Goal: Task Accomplishment & Management: Manage account settings

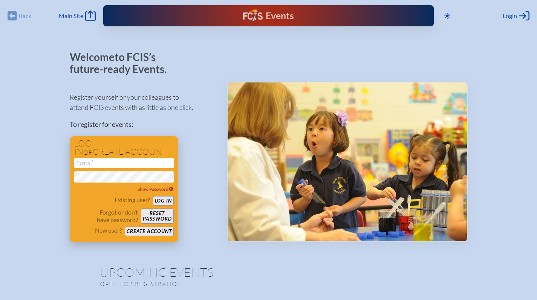
type input "[EMAIL_ADDRESS][DOMAIN_NAME]"
click at [168, 200] on button "Log in" at bounding box center [163, 200] width 21 height 9
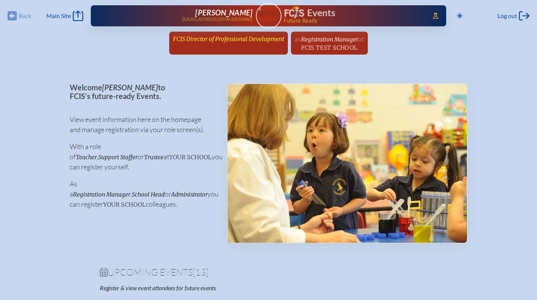
click at [213, 38] on span "FCIS Director of Professional Development" at bounding box center [228, 38] width 111 height 7
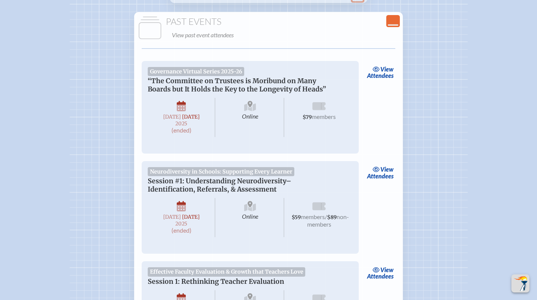
scroll to position [1570, 0]
click at [375, 81] on link "view Attendees" at bounding box center [380, 72] width 31 height 17
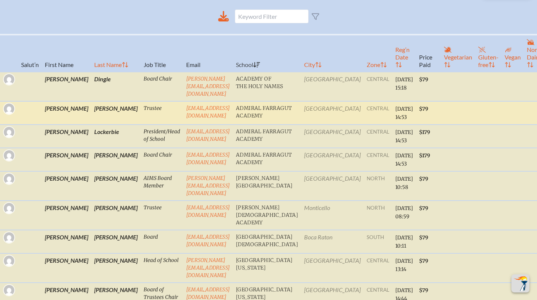
scroll to position [234, 0]
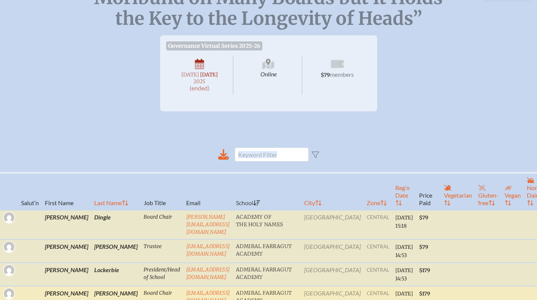
scroll to position [0, 0]
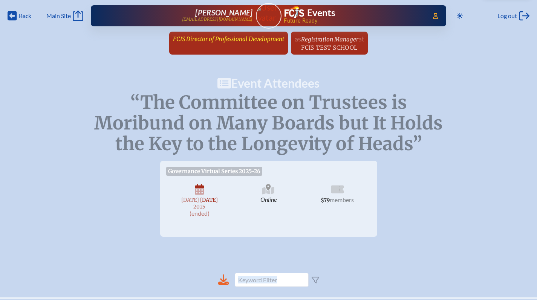
click at [235, 40] on span "FCIS Director of Professional Development" at bounding box center [228, 38] width 111 height 7
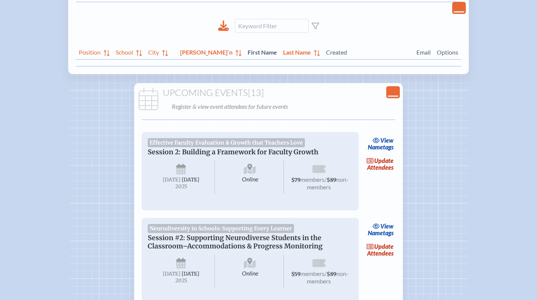
scroll to position [135, 0]
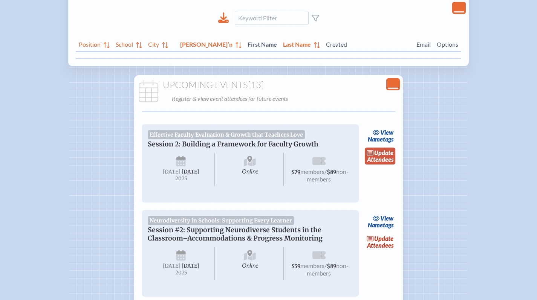
click at [381, 161] on link "update Attendees" at bounding box center [380, 156] width 31 height 17
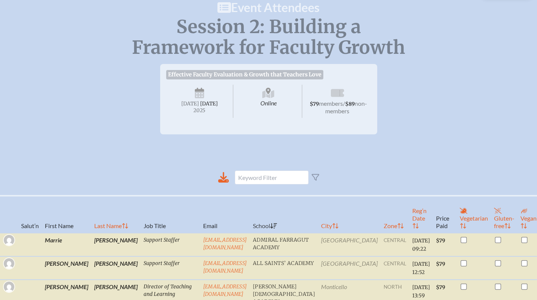
scroll to position [99, 0]
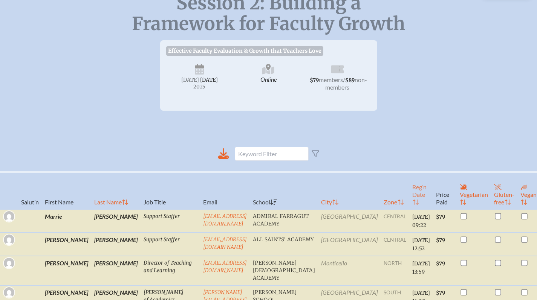
click at [409, 201] on th "Reg’n Date" at bounding box center [421, 190] width 24 height 37
checkbox input "true"
checkbox input "false"
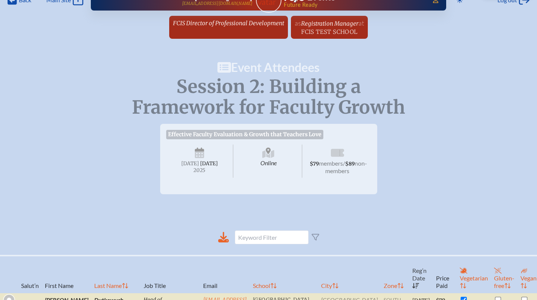
scroll to position [0, 0]
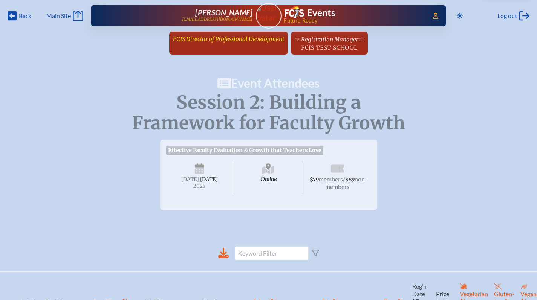
click at [220, 44] on link "FCIS Director of Professional Development since December 1st, 2018" at bounding box center [228, 39] width 117 height 14
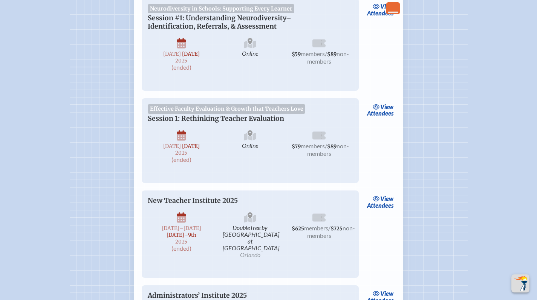
scroll to position [1736, 0]
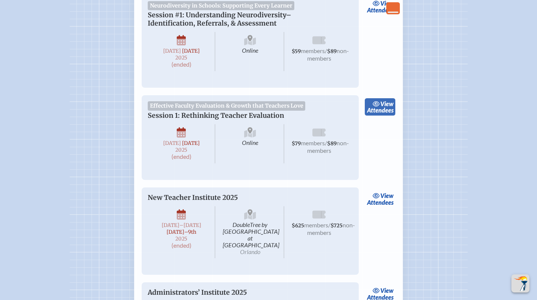
click at [385, 116] on link "view Attendees" at bounding box center [380, 106] width 31 height 17
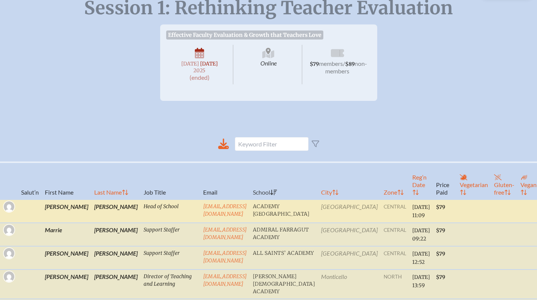
scroll to position [105, 0]
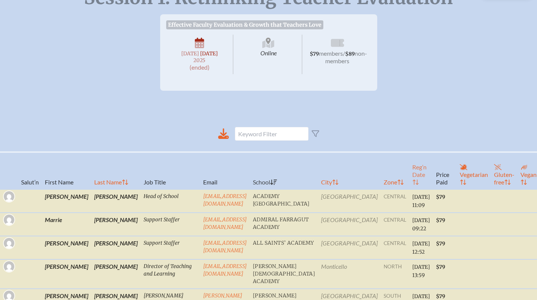
click at [409, 190] on th "Reg’n Date" at bounding box center [421, 170] width 24 height 37
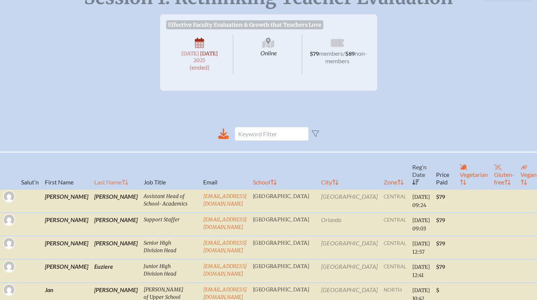
click at [91, 185] on th "Last Name" at bounding box center [115, 170] width 49 height 37
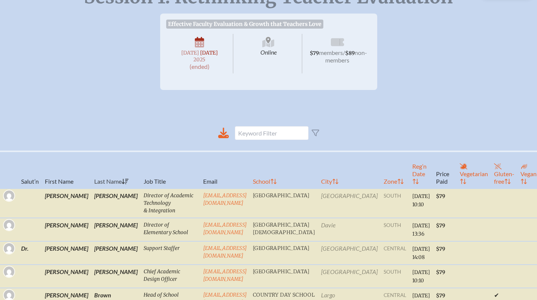
scroll to position [0, 0]
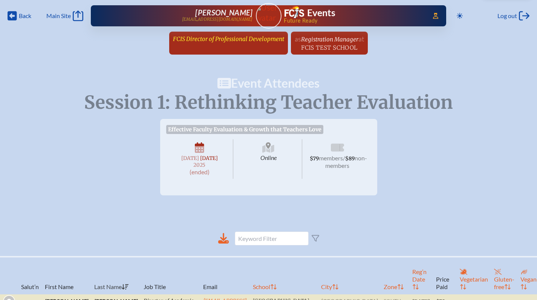
click at [212, 38] on span "FCIS Director of Professional Development" at bounding box center [228, 38] width 111 height 7
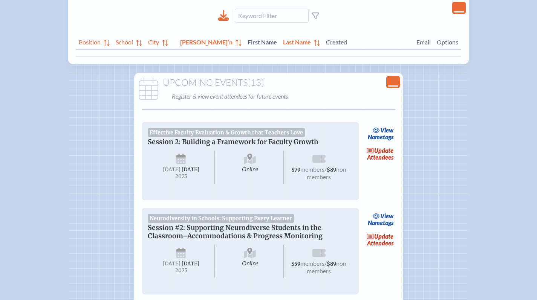
scroll to position [137, 0]
click at [381, 249] on link "update Attendees" at bounding box center [380, 239] width 31 height 17
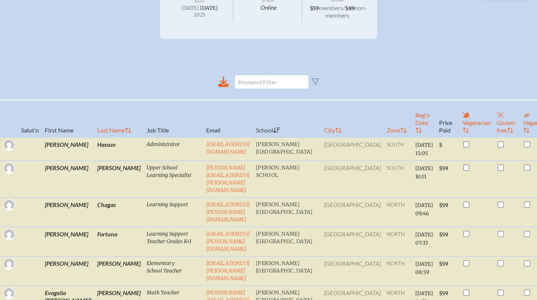
scroll to position [210, 0]
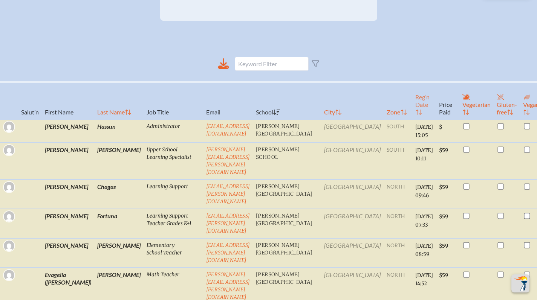
click at [412, 118] on th "Reg’n Date" at bounding box center [424, 100] width 24 height 37
checkbox input "true"
checkbox input "false"
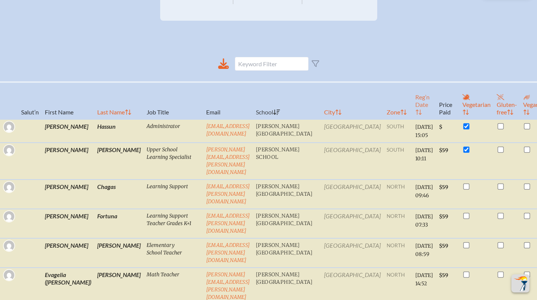
checkbox input "false"
checkbox input "true"
checkbox input "false"
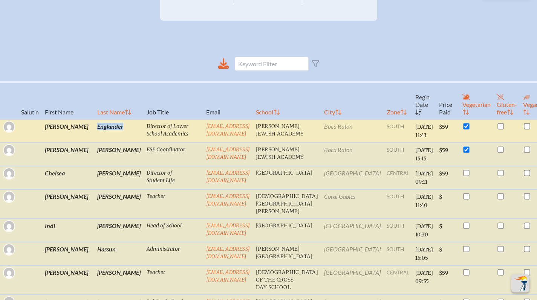
drag, startPoint x: 99, startPoint y: 130, endPoint x: 71, endPoint y: 130, distance: 28.3
click at [94, 130] on td "Englander" at bounding box center [118, 130] width 49 height 23
copy td "Englander"
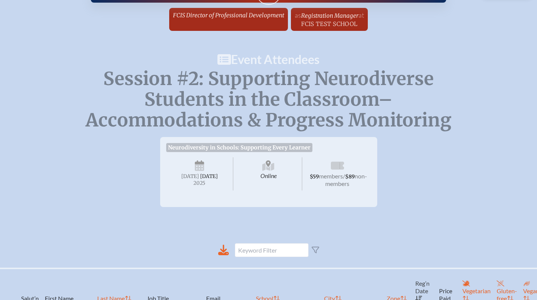
scroll to position [0, 0]
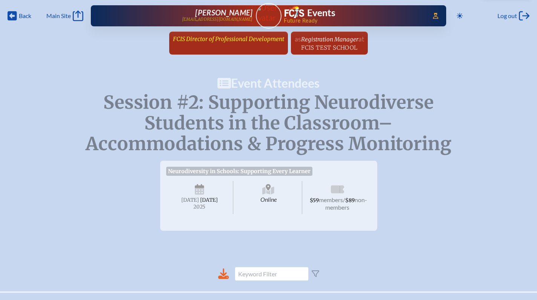
click at [227, 38] on span "FCIS Director of Professional Development" at bounding box center [228, 38] width 111 height 7
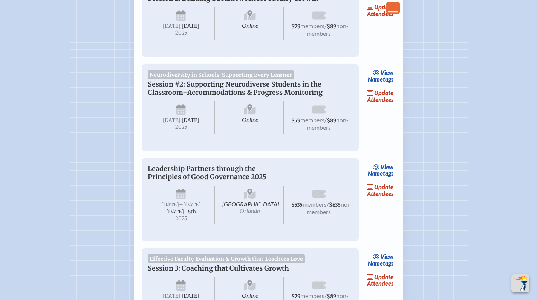
scroll to position [292, 0]
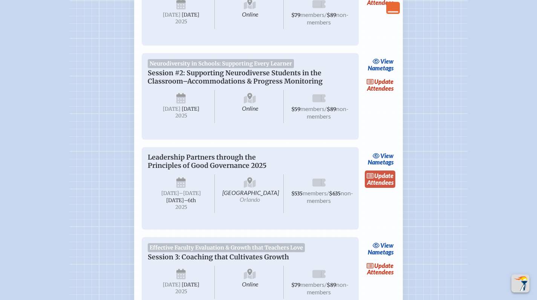
click at [393, 179] on span "update" at bounding box center [383, 175] width 19 height 7
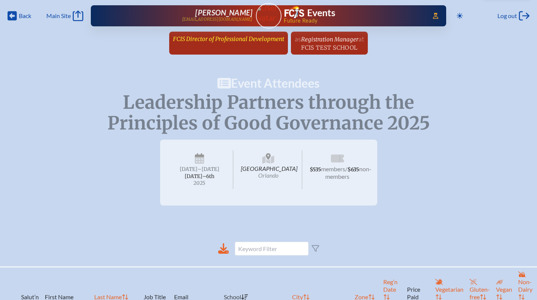
click at [212, 41] on span "FCIS Director of Professional Development" at bounding box center [228, 38] width 111 height 7
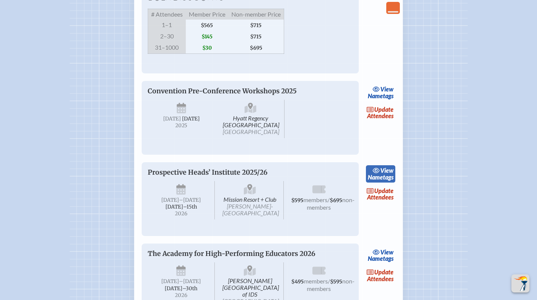
scroll to position [1096, 0]
click at [383, 194] on span "update" at bounding box center [383, 190] width 19 height 7
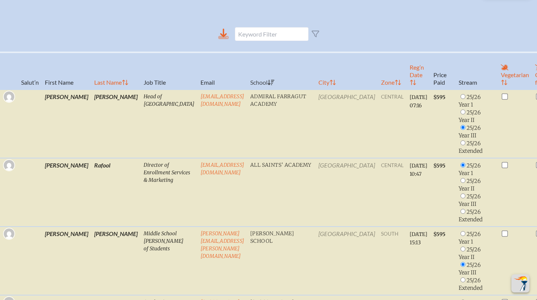
scroll to position [92, 0]
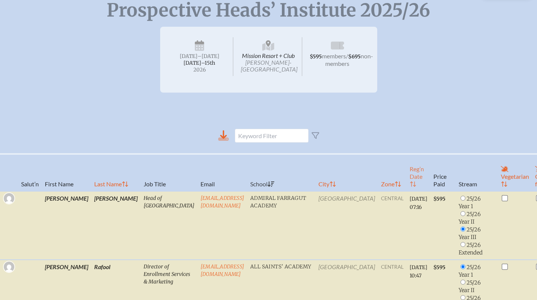
click at [407, 176] on th "Reg’n Date" at bounding box center [419, 172] width 24 height 37
radio input "true"
checkbox input "true"
radio input "false"
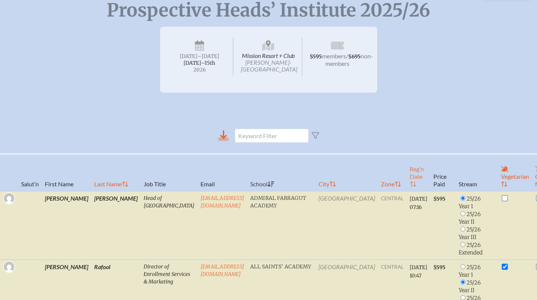
radio input "false"
radio input "true"
radio input "false"
checkbox input "false"
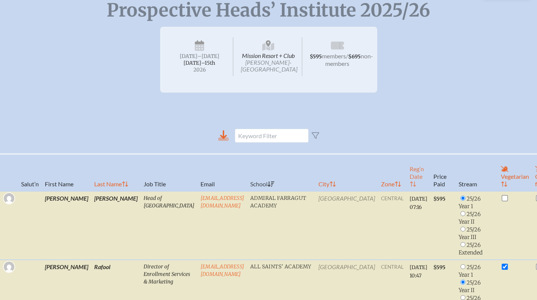
radio input "false"
checkbox input "true"
radio input "false"
radio input "true"
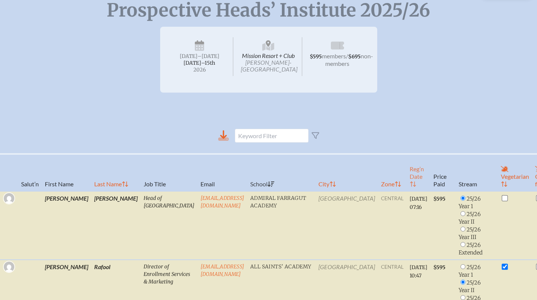
checkbox input "false"
radio input "true"
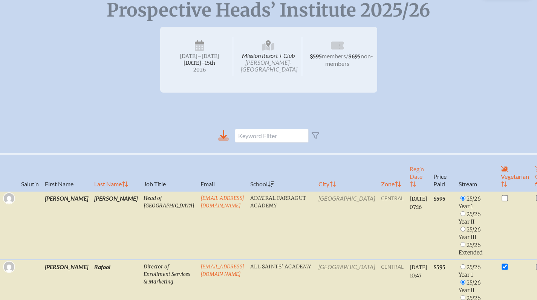
radio input "true"
checkbox input "true"
checkbox input "false"
radio input "true"
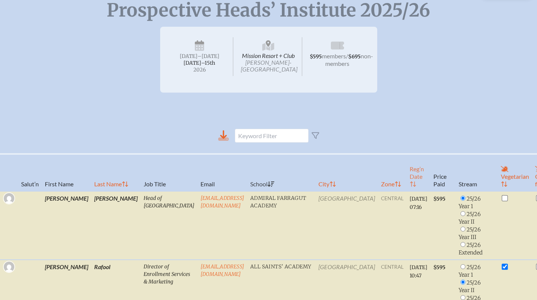
checkbox input "true"
radio input "true"
checkbox input "false"
radio input "true"
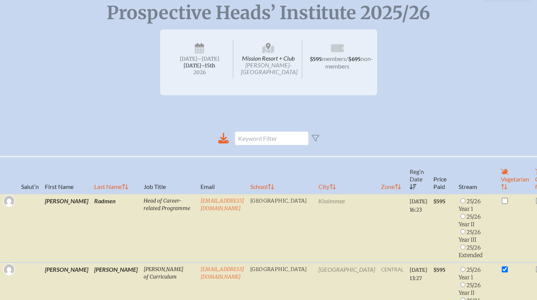
scroll to position [0, 0]
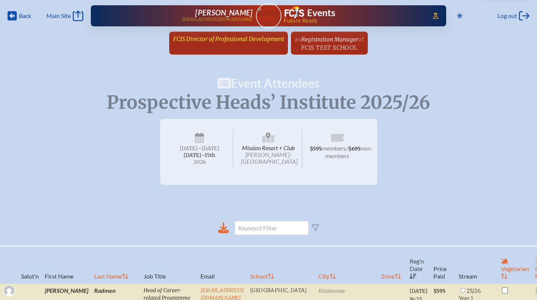
click at [229, 38] on span "FCIS Director of Professional Development" at bounding box center [228, 38] width 111 height 7
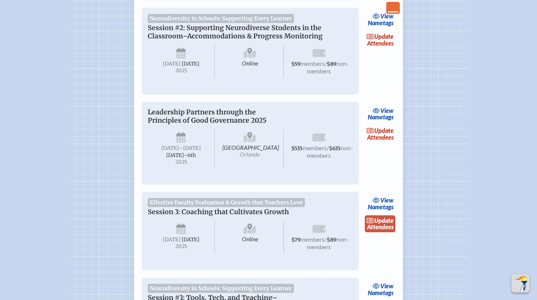
scroll to position [338, 0]
click at [375, 232] on link "update Attendees" at bounding box center [380, 223] width 31 height 17
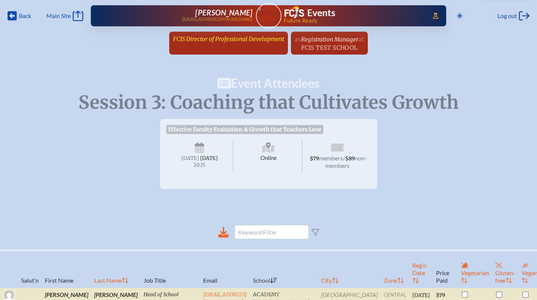
click at [205, 42] on span "FCIS Director of Professional Development" at bounding box center [228, 38] width 111 height 7
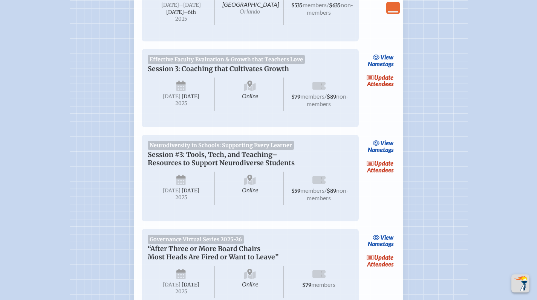
scroll to position [481, 0]
click at [367, 175] on link "update Attendees" at bounding box center [380, 166] width 31 height 17
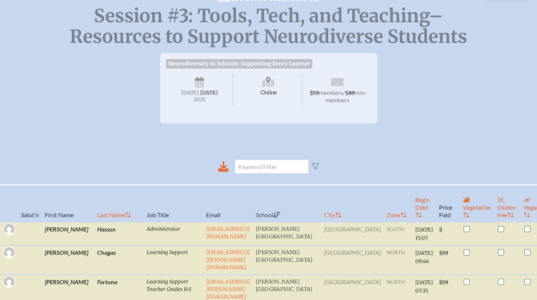
scroll to position [151, 0]
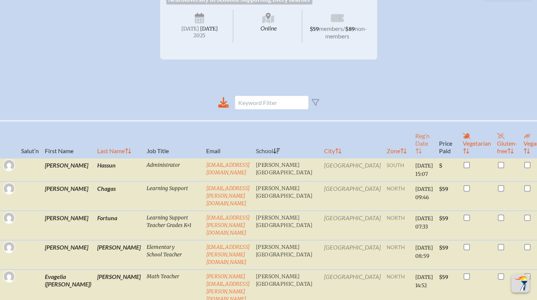
click at [412, 150] on th "Reg’n Date" at bounding box center [424, 139] width 24 height 37
checkbox input "false"
checkbox input "true"
checkbox input "false"
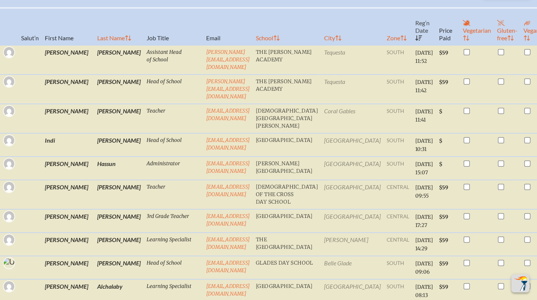
scroll to position [0, 0]
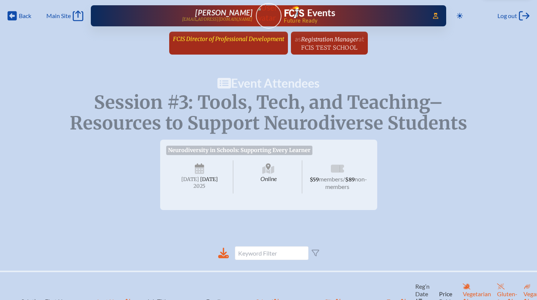
click at [230, 40] on span "FCIS Director of Professional Development" at bounding box center [228, 38] width 111 height 7
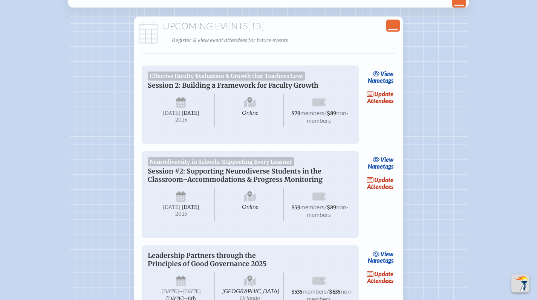
scroll to position [590, 0]
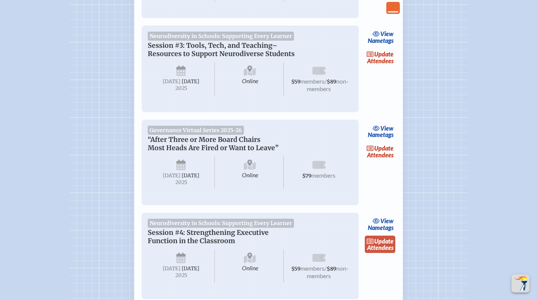
click at [377, 253] on link "update Attendees" at bounding box center [380, 244] width 31 height 17
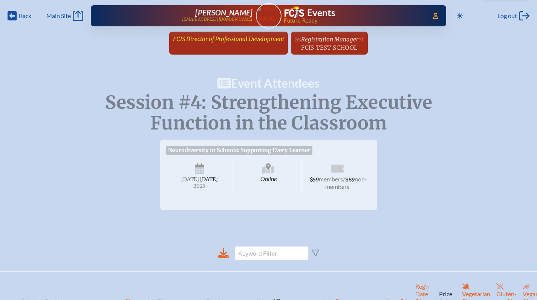
click at [224, 38] on span "FCIS Director of Professional Development" at bounding box center [228, 38] width 111 height 7
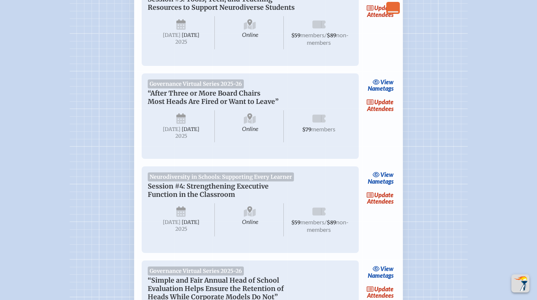
scroll to position [704, 0]
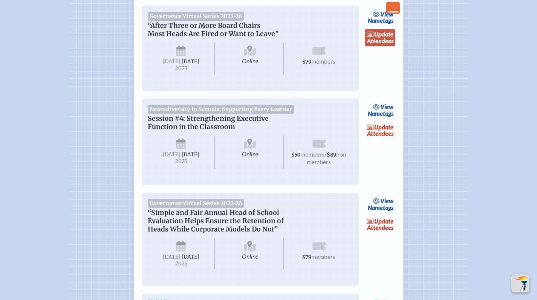
click at [386, 46] on link "update Attendees" at bounding box center [380, 37] width 31 height 17
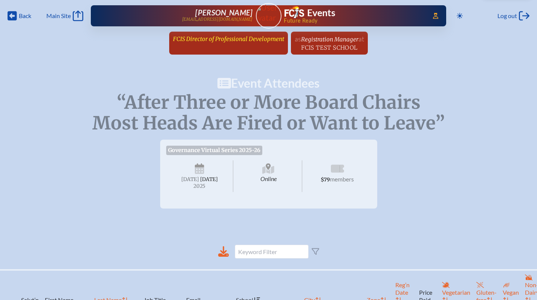
click at [235, 38] on span "FCIS Director of Professional Development" at bounding box center [228, 38] width 111 height 7
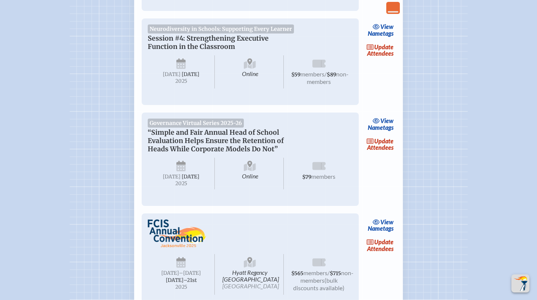
scroll to position [784, 0]
click at [385, 144] on span "update" at bounding box center [383, 140] width 19 height 7
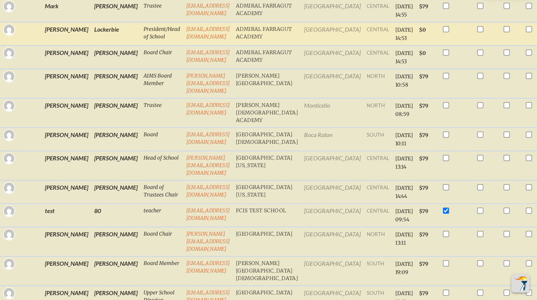
scroll to position [265, 0]
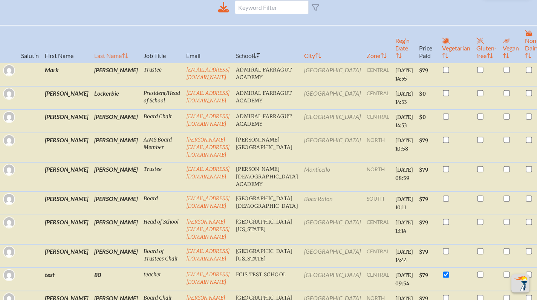
click at [91, 59] on th "Last Name" at bounding box center [115, 44] width 49 height 37
checkbox input "true"
checkbox input "false"
checkbox input "true"
checkbox input "false"
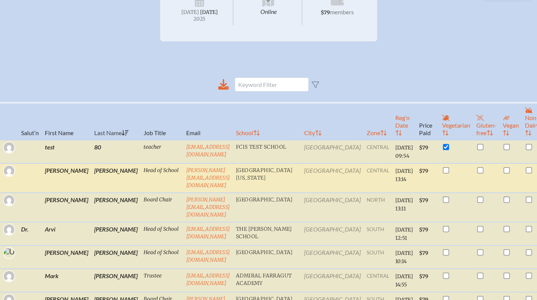
scroll to position [0, 0]
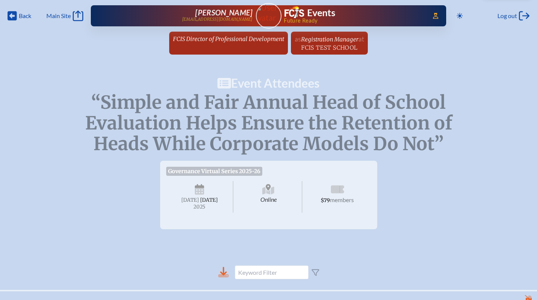
click at [224, 278] on icon at bounding box center [223, 272] width 11 height 11
click at [382, 17] on div "Events" at bounding box center [353, 13] width 138 height 14
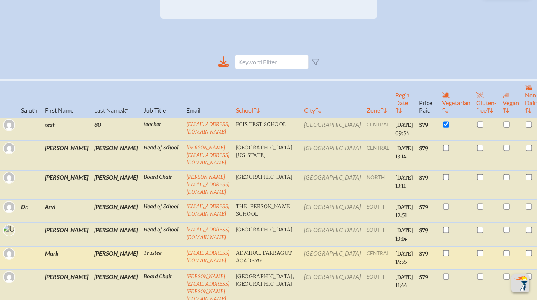
scroll to position [303, 0]
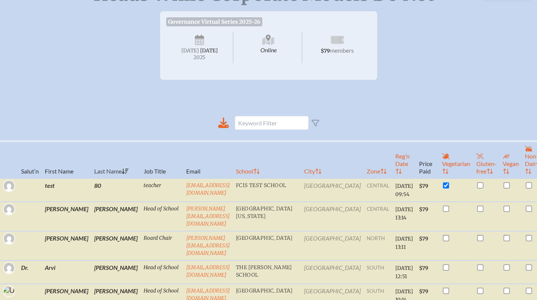
scroll to position [0, 0]
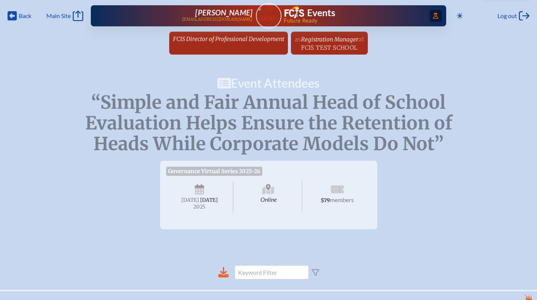
click at [434, 18] on icon at bounding box center [435, 16] width 5 height 6
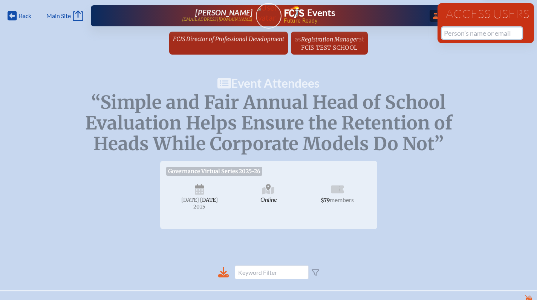
click at [453, 32] on input "text" at bounding box center [482, 33] width 80 height 11
drag, startPoint x: 472, startPoint y: 30, endPoint x: 433, endPoint y: 32, distance: 39.3
click at [433, 32] on div "Back Back Main Site Main Site Toggle to Dark Mode Log out Log out ...Close Acce…" at bounding box center [268, 29] width 537 height 59
type input "cullen"
drag, startPoint x: 464, startPoint y: 35, endPoint x: 421, endPoint y: 35, distance: 43.0
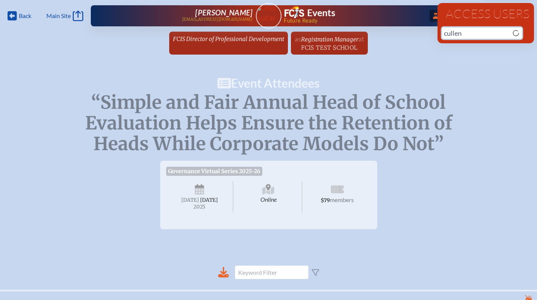
click at [421, 35] on div "Back Back Main Site Main Site Toggle to Dark Mode Log out Log out ...Close Acce…" at bounding box center [268, 29] width 537 height 59
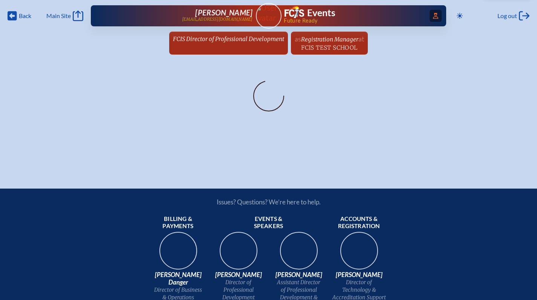
click at [433, 17] on icon "Access Users..." at bounding box center [435, 16] width 5 height 6
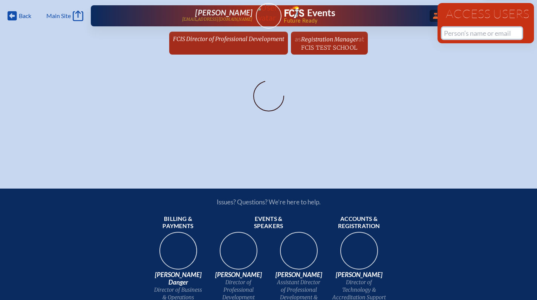
click at [461, 28] on input "text" at bounding box center [482, 33] width 80 height 11
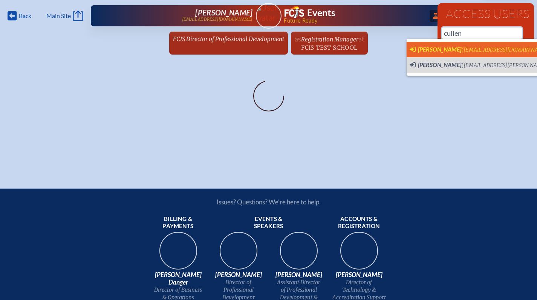
scroll to position [0, 6]
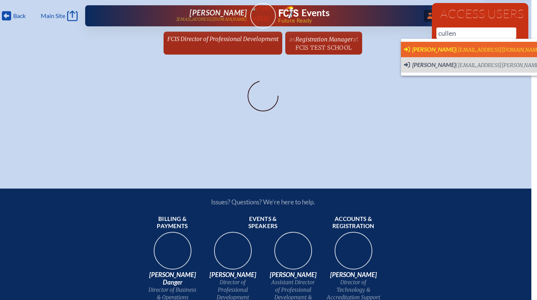
click at [457, 46] on span "[PERSON_NAME] ([EMAIL_ADDRESS][DOMAIN_NAME])" at bounding box center [474, 50] width 141 height 8
type input "[EMAIL_ADDRESS][DOMAIN_NAME]"
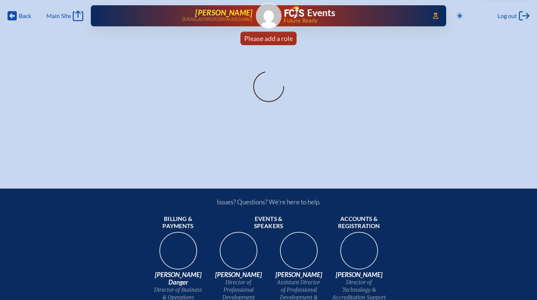
click at [225, 15] on span "[PERSON_NAME]" at bounding box center [223, 12] width 57 height 9
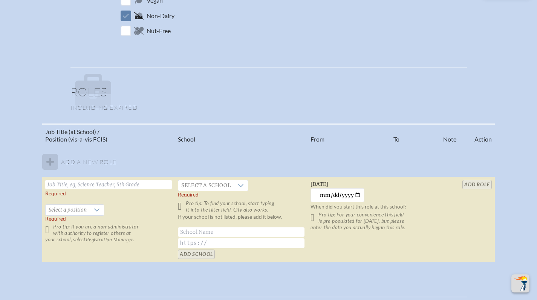
scroll to position [469, 0]
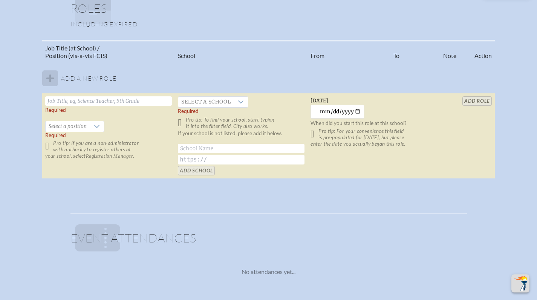
click at [101, 99] on input "text" at bounding box center [108, 100] width 127 height 9
type input "Trustee"
click at [99, 125] on icon at bounding box center [97, 127] width 6 height 6
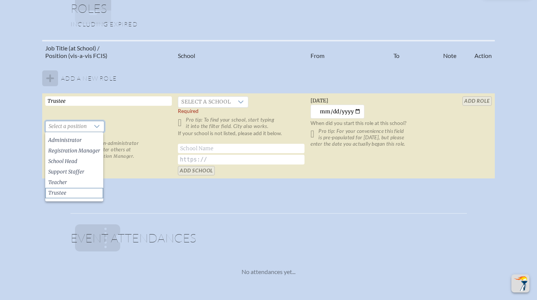
click at [72, 191] on li "Trustee" at bounding box center [74, 193] width 58 height 11
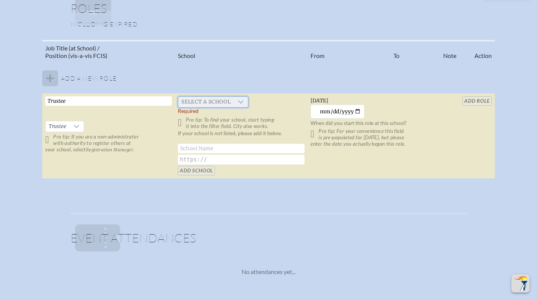
click at [207, 99] on span "Select a school" at bounding box center [205, 102] width 55 height 11
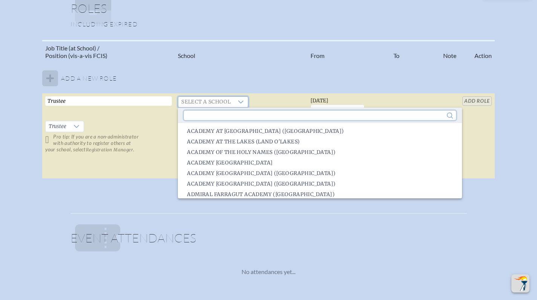
click at [214, 115] on input "text" at bounding box center [320, 115] width 272 height 9
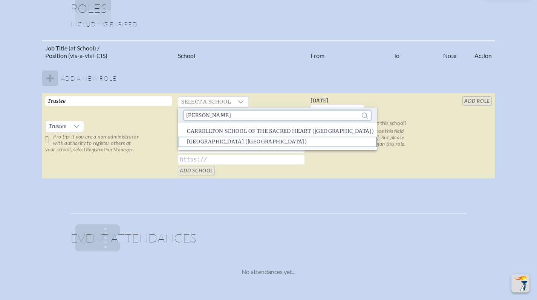
type input "[PERSON_NAME]"
click at [227, 140] on span "[GEOGRAPHIC_DATA] ([GEOGRAPHIC_DATA])" at bounding box center [247, 142] width 120 height 8
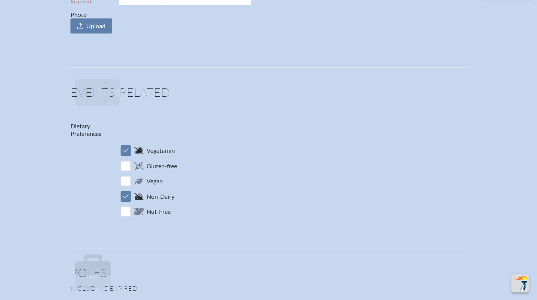
scroll to position [0, 0]
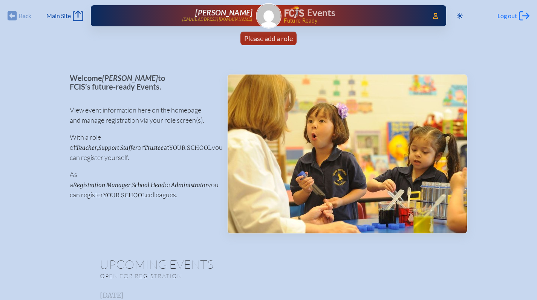
click at [520, 17] on icon "Log out" at bounding box center [524, 16] width 11 height 11
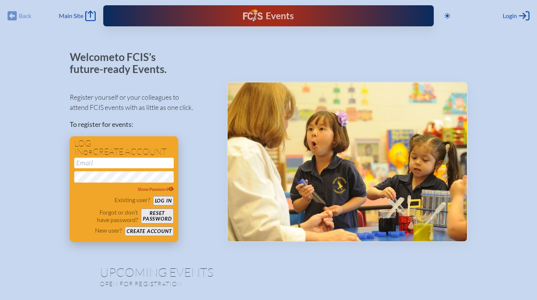
type input "[EMAIL_ADDRESS][DOMAIN_NAME]"
click at [165, 199] on button "Log in" at bounding box center [163, 200] width 21 height 9
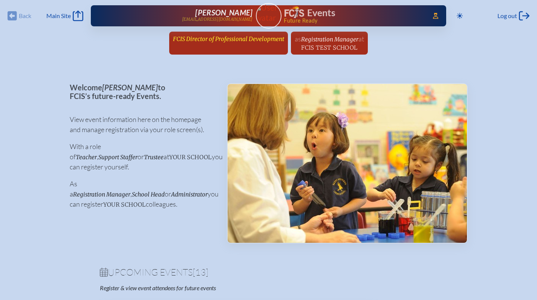
click at [224, 43] on link "FCIS Director of Professional Development since December 1st, 2018" at bounding box center [228, 39] width 117 height 14
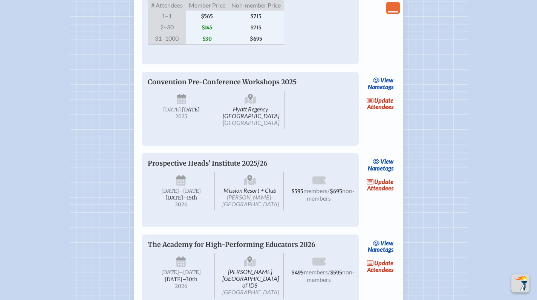
scroll to position [1105, 0]
click at [375, 112] on link "update Attendees" at bounding box center [380, 103] width 31 height 17
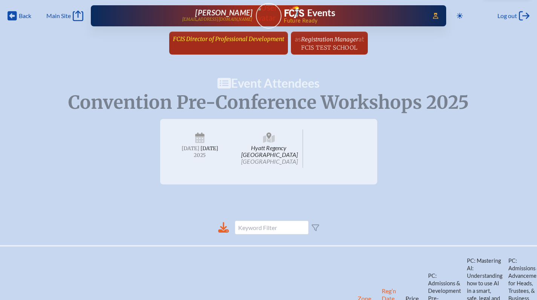
click at [213, 40] on span "FCIS Director of Professional Development" at bounding box center [228, 38] width 111 height 7
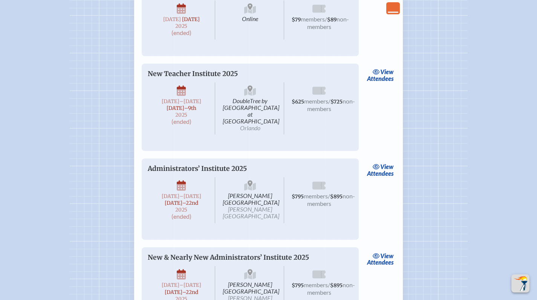
scroll to position [1833, 0]
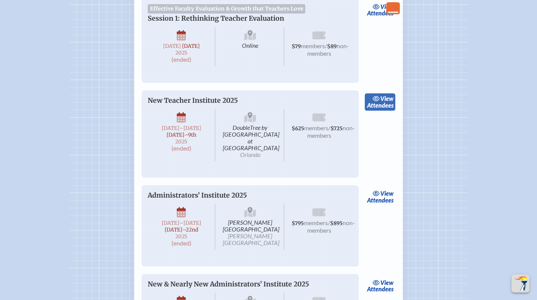
click at [378, 101] on icon at bounding box center [376, 98] width 7 height 5
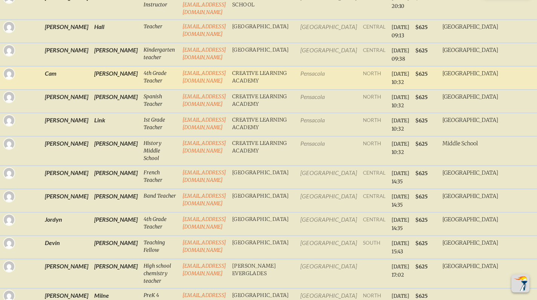
scroll to position [422, 0]
